Goal: Task Accomplishment & Management: Complete application form

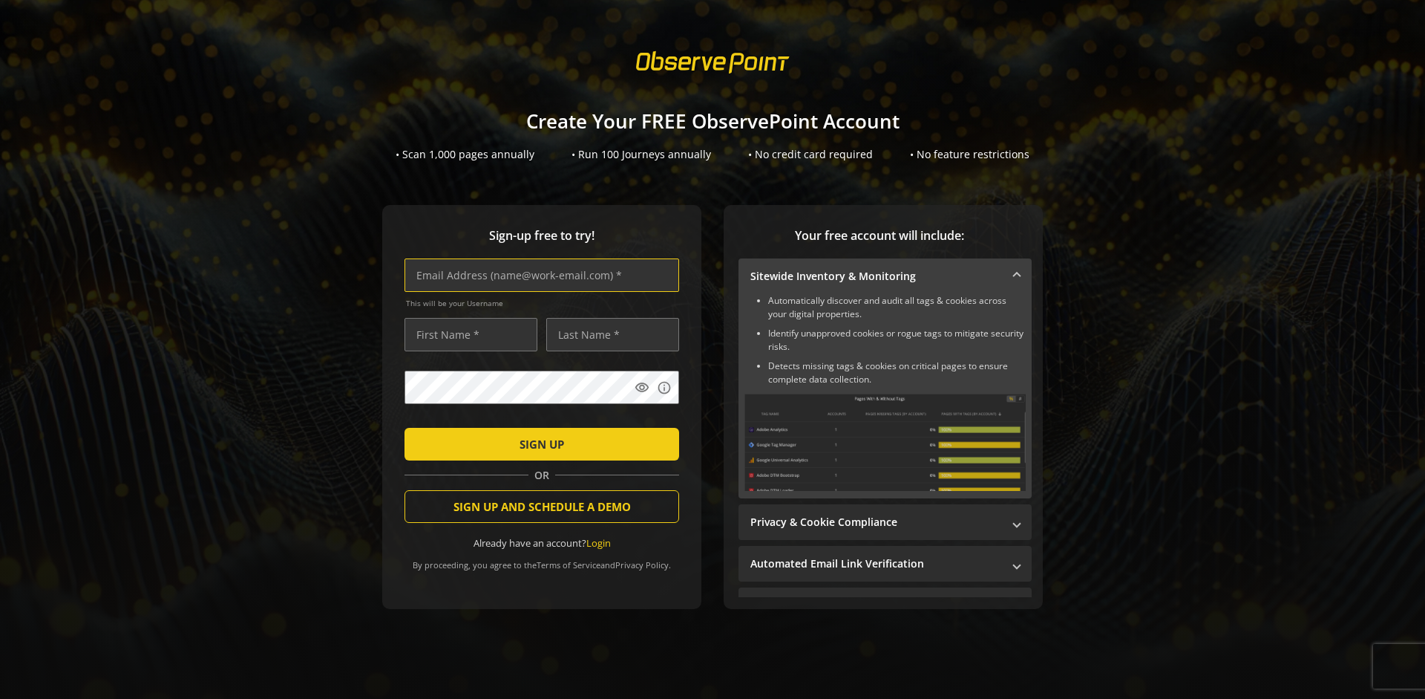
click at [538, 275] on input "text" at bounding box center [542, 274] width 275 height 33
type input "[EMAIL_ADDRESS][DOMAIN_NAME]"
click at [467, 334] on input "text" at bounding box center [471, 334] width 133 height 33
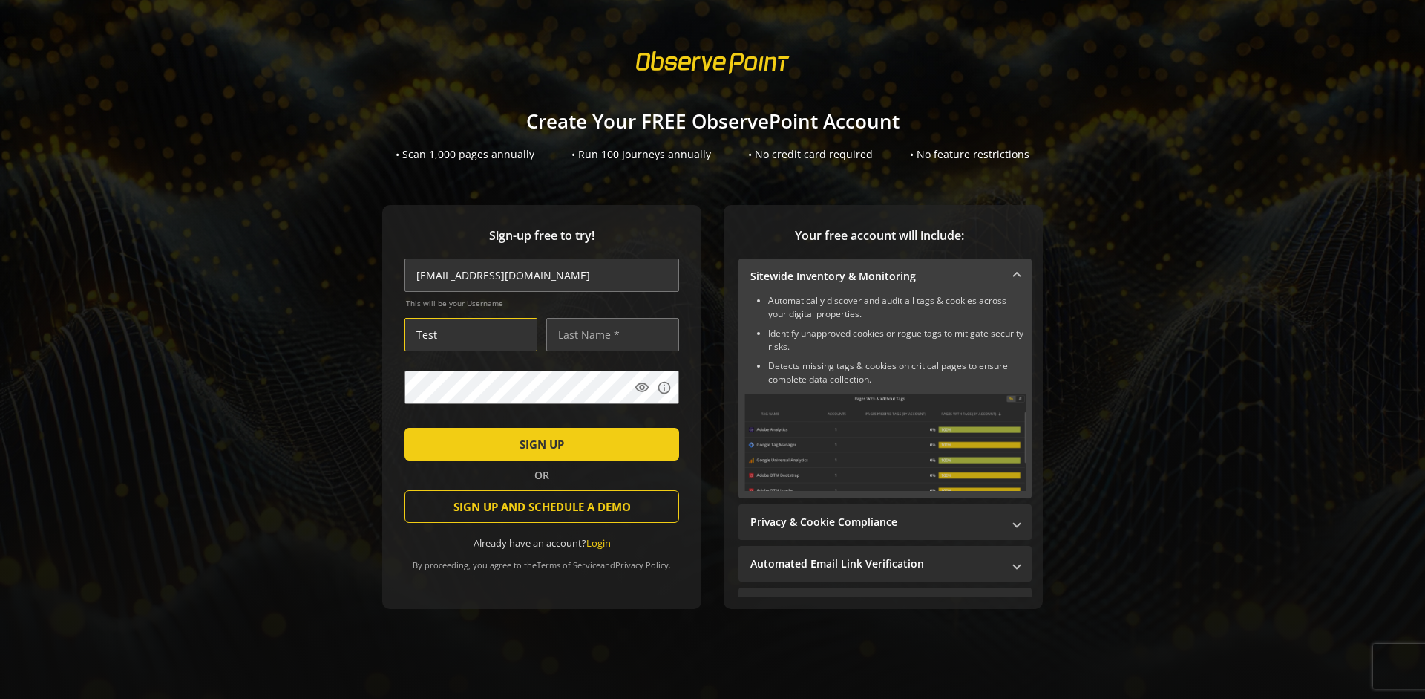
type input "Test"
click at [609, 334] on input "text" at bounding box center [612, 334] width 133 height 33
type input "Test"
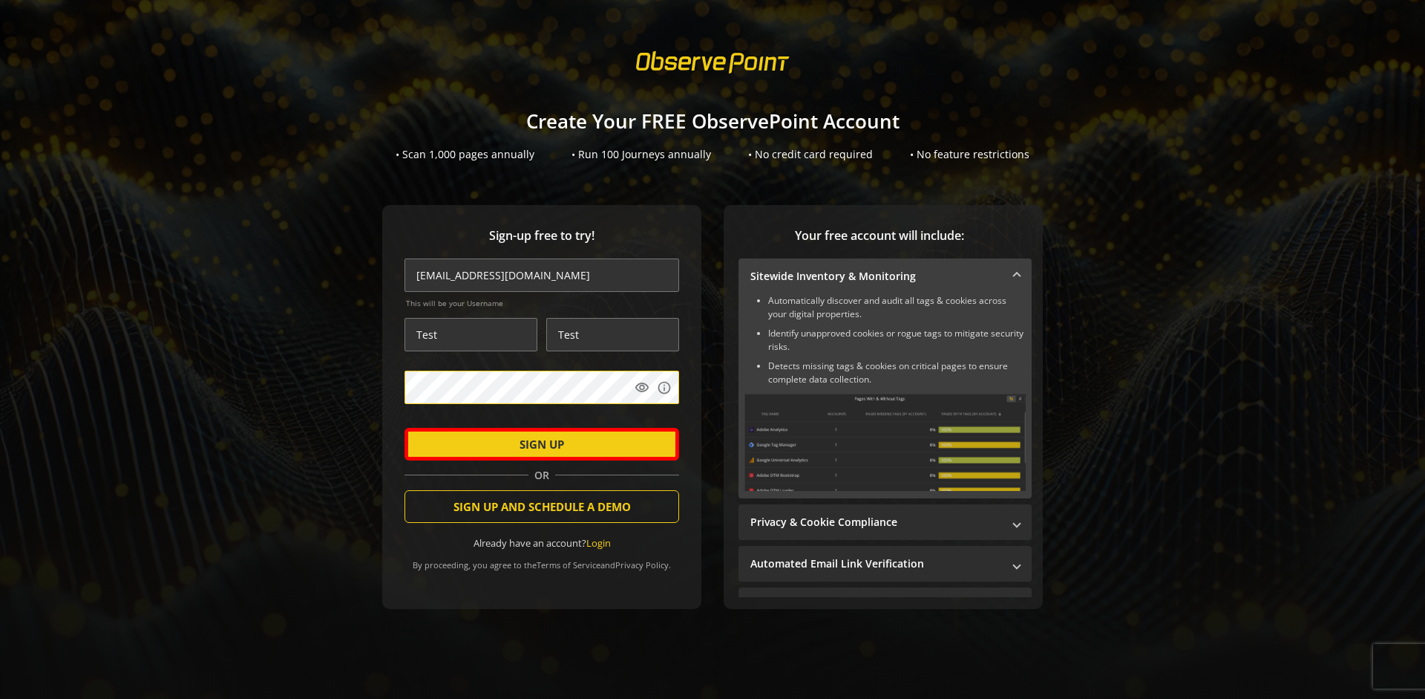
click at [538, 443] on span "SIGN UP" at bounding box center [542, 444] width 45 height 27
